Goal: Share content

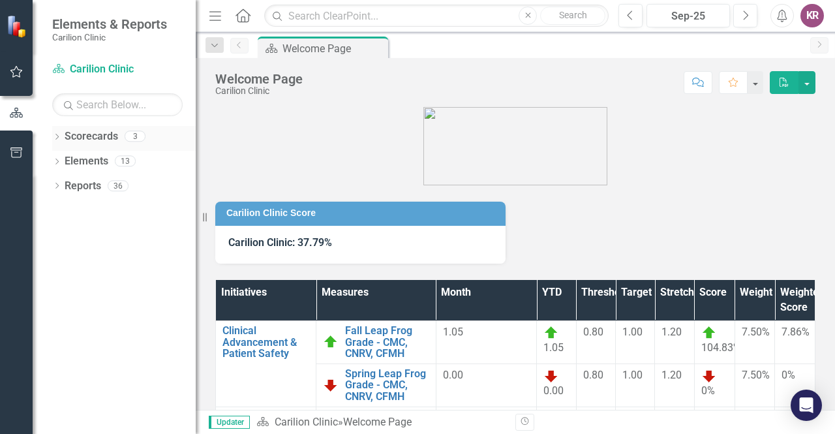
click at [58, 138] on icon "Dropdown" at bounding box center [56, 137] width 9 height 7
click at [121, 183] on link "NRV [MEDICAL_DATA]" at bounding box center [134, 186] width 124 height 15
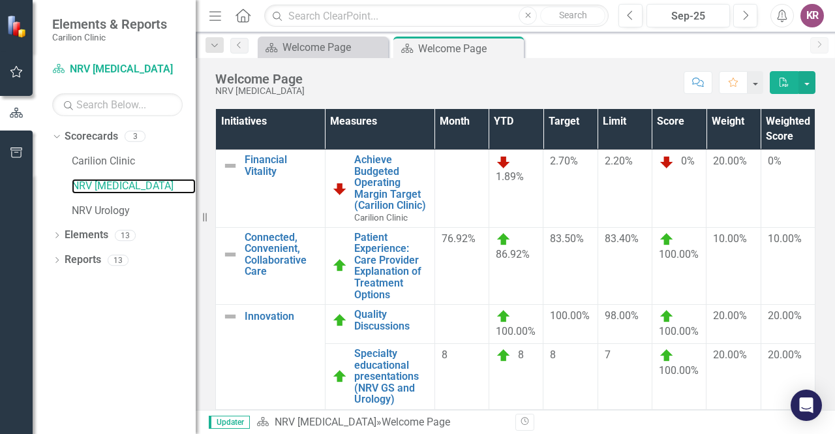
scroll to position [186, 0]
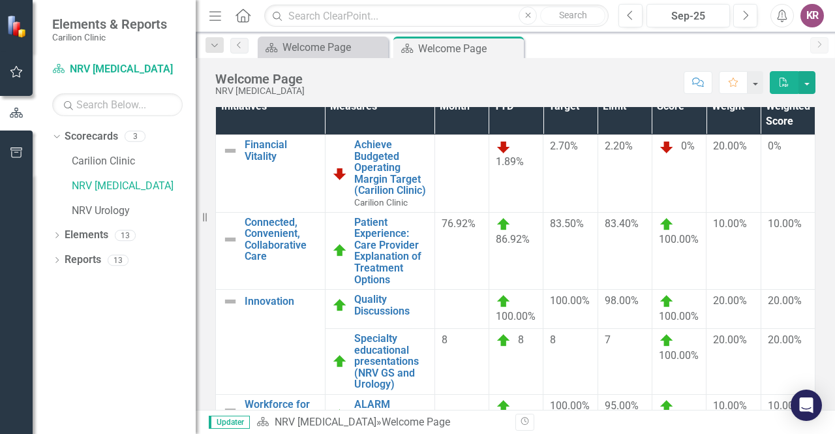
click at [782, 82] on icon "PDF" at bounding box center [784, 82] width 12 height 9
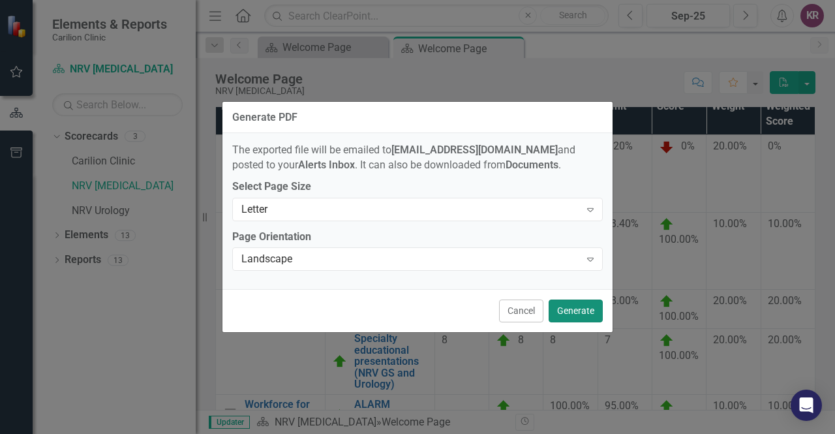
click at [576, 314] on button "Generate" at bounding box center [575, 310] width 54 height 23
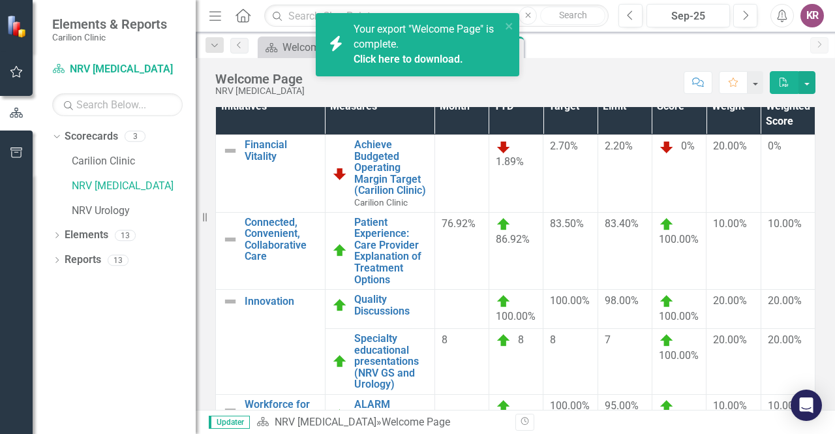
click at [394, 57] on link "Click here to download." at bounding box center [408, 59] width 110 height 12
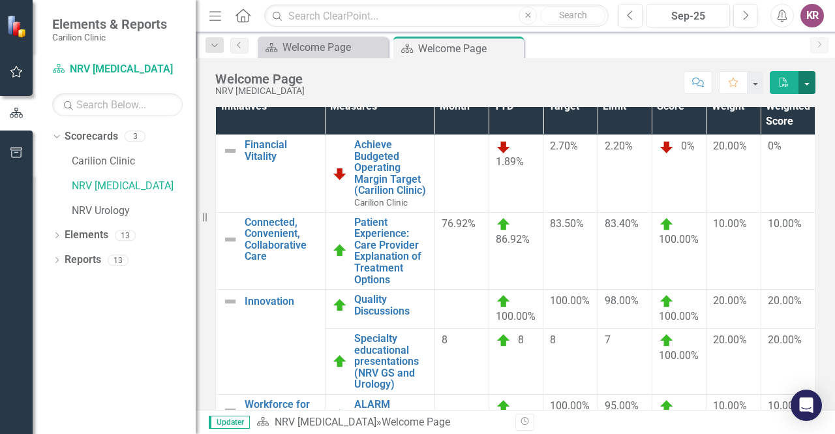
click at [809, 85] on button "button" at bounding box center [806, 82] width 17 height 23
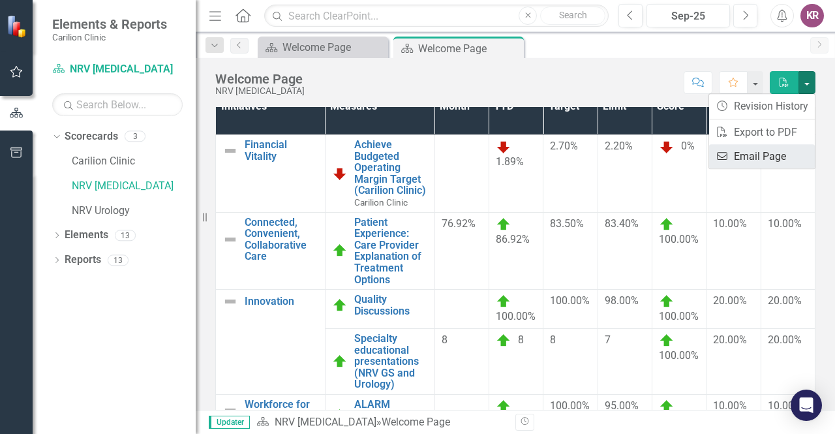
click at [773, 156] on link "Email Email Page" at bounding box center [762, 156] width 106 height 24
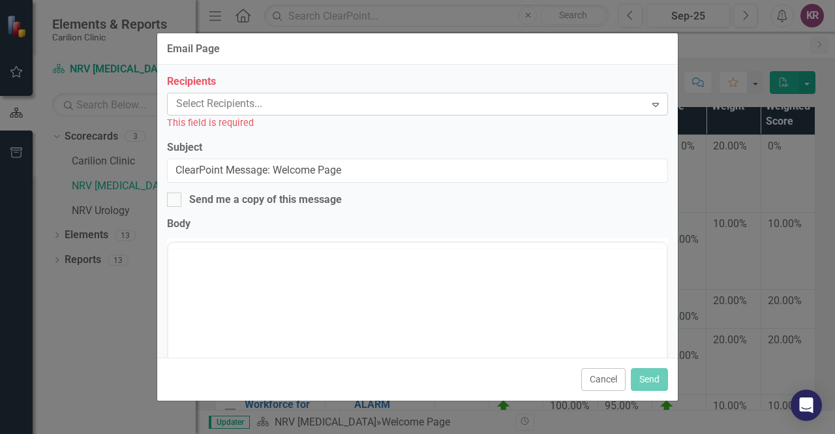
scroll to position [0, 0]
click at [272, 102] on div at bounding box center [408, 104] width 474 height 18
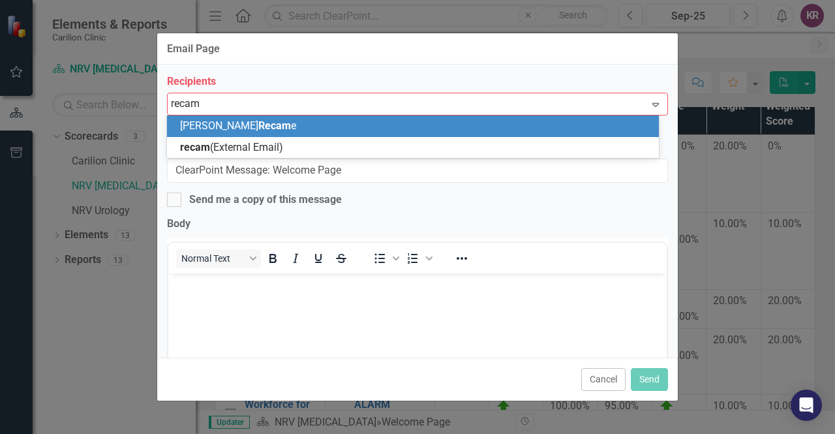
type input "recame"
click at [256, 132] on div "[PERSON_NAME]" at bounding box center [415, 126] width 471 height 15
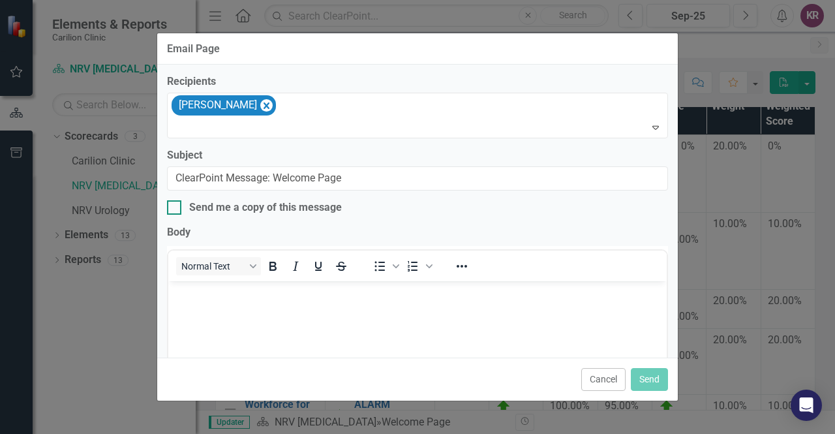
click at [176, 209] on div at bounding box center [174, 207] width 14 height 14
click at [175, 209] on input "Send me a copy of this message" at bounding box center [171, 204] width 8 height 8
checkbox input "true"
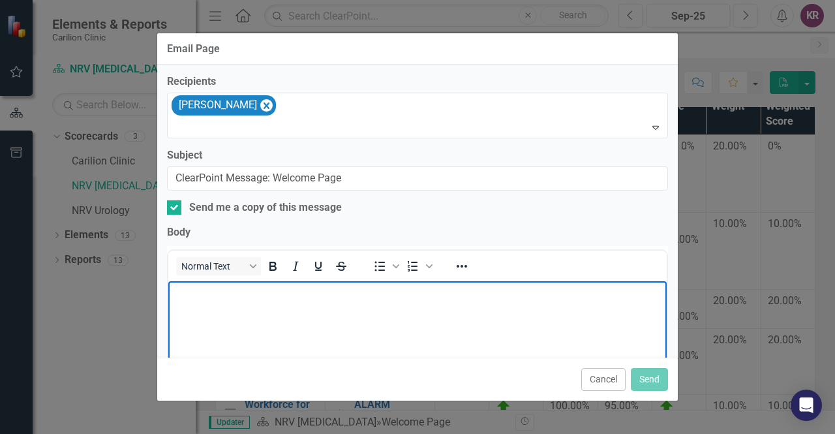
click at [202, 314] on body "Rich Text Area. Press ALT-0 for help." at bounding box center [417, 379] width 498 height 196
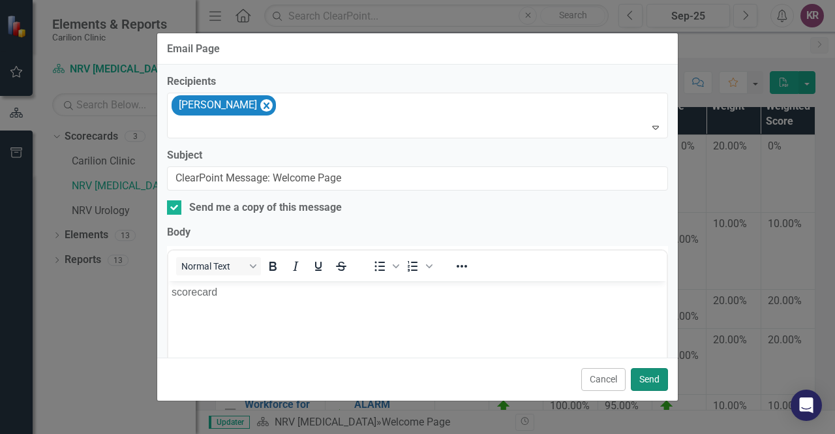
click at [654, 376] on button "Send" at bounding box center [649, 379] width 37 height 23
